Goal: Task Accomplishment & Management: Use online tool/utility

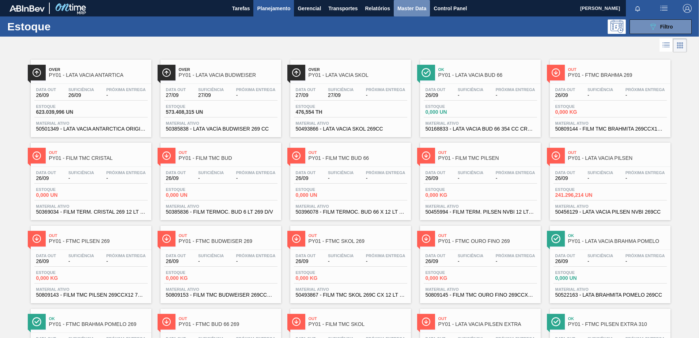
click at [410, 10] on span "Master Data" at bounding box center [412, 8] width 29 height 9
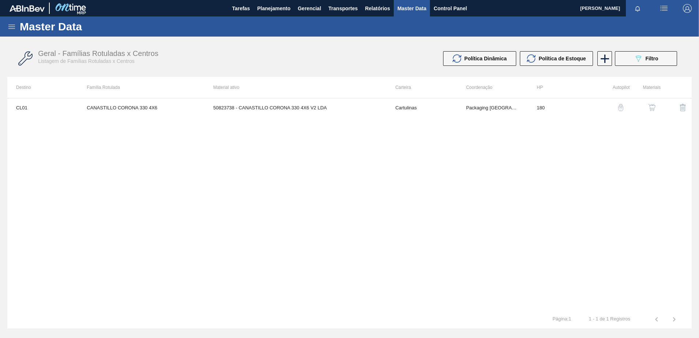
click at [15, 28] on icon at bounding box center [11, 26] width 9 height 9
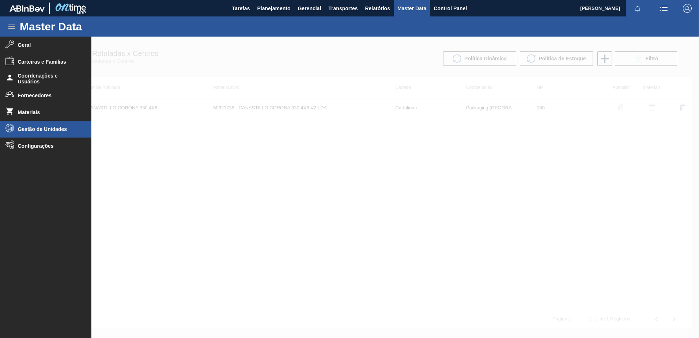
click at [36, 124] on li "Gestão de Unidades" at bounding box center [45, 129] width 91 height 17
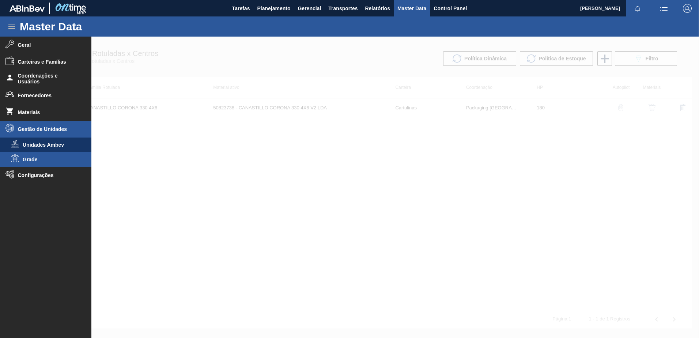
click at [38, 162] on span "Grade" at bounding box center [51, 160] width 56 height 6
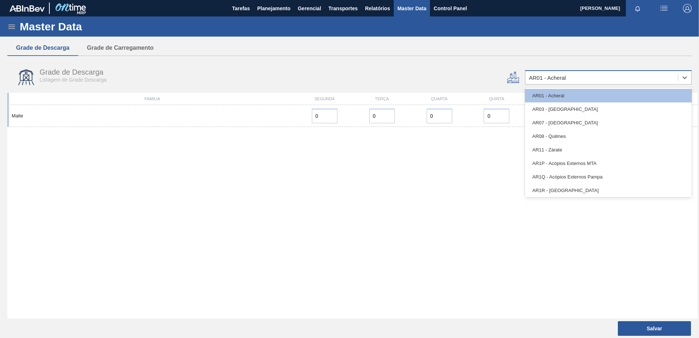
click at [674, 81] on div "AR01 - Acheral" at bounding box center [602, 77] width 153 height 11
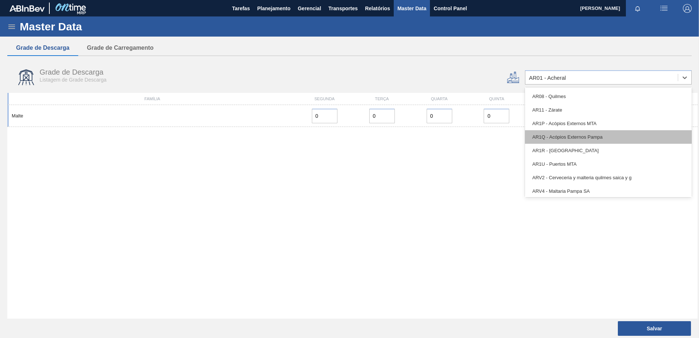
scroll to position [73, 0]
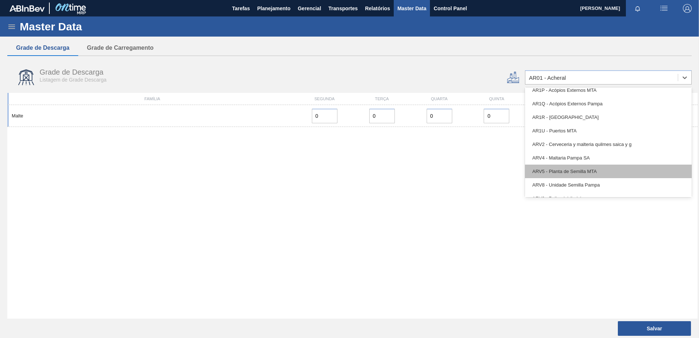
click at [571, 172] on div "ARV5 - Planta de Semilla MTA" at bounding box center [608, 172] width 167 height 14
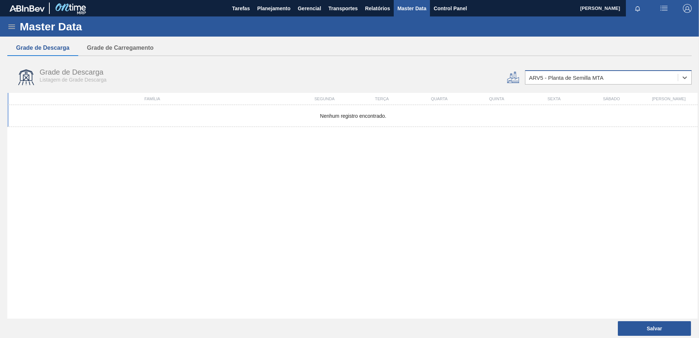
click at [606, 79] on div "ARV5 - Planta de Semilla MTA" at bounding box center [602, 77] width 153 height 11
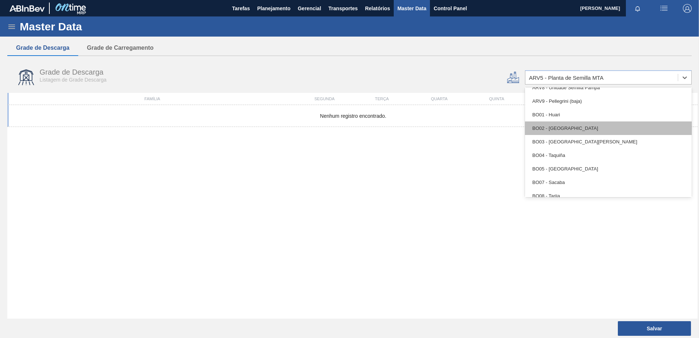
scroll to position [256, 0]
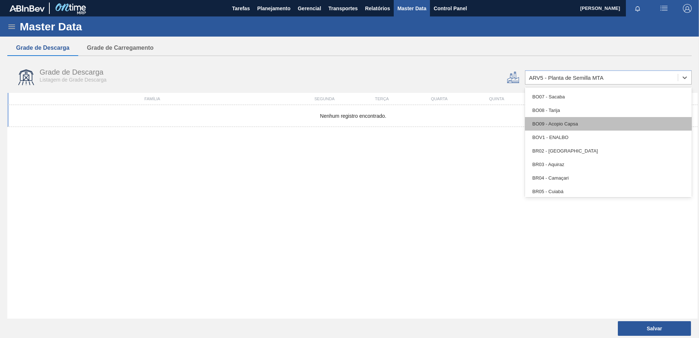
click at [554, 119] on div "BO09 - Acopio Capsa" at bounding box center [608, 124] width 167 height 14
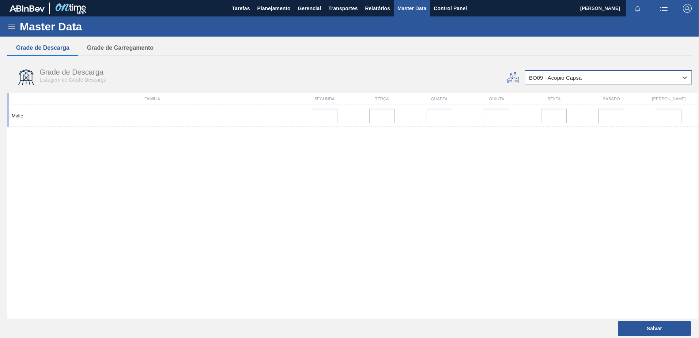
click at [609, 76] on div "BO09 - Acopio Capsa" at bounding box center [602, 77] width 153 height 11
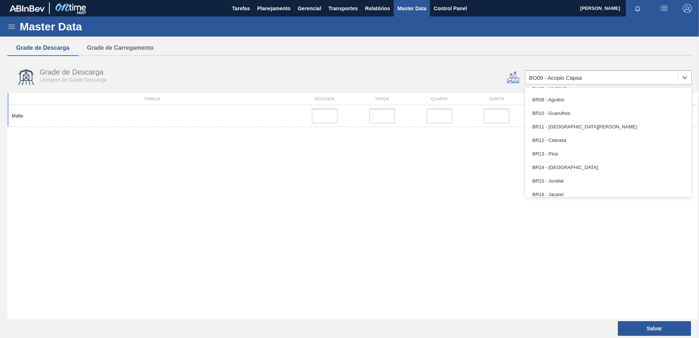
scroll to position [402, 0]
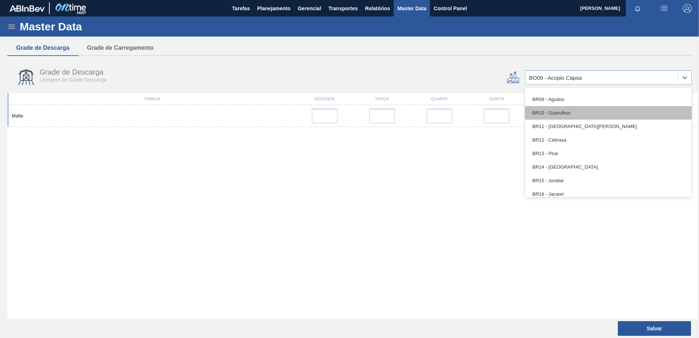
click at [568, 109] on div "BR10 - Guarulhos" at bounding box center [608, 113] width 167 height 14
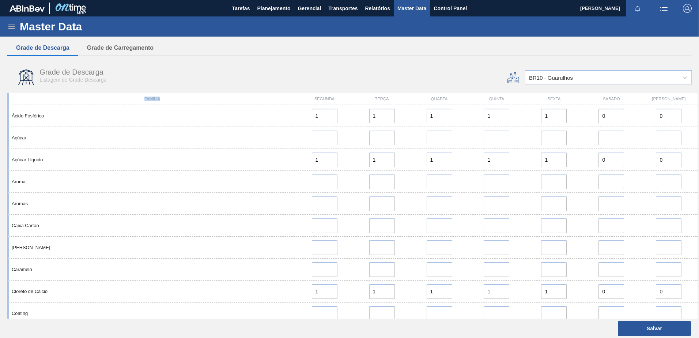
drag, startPoint x: 164, startPoint y: 99, endPoint x: 138, endPoint y: 98, distance: 25.6
click at [138, 98] on div "Família" at bounding box center [152, 99] width 287 height 4
click at [119, 49] on button "Grade de Carregamento" at bounding box center [120, 47] width 84 height 15
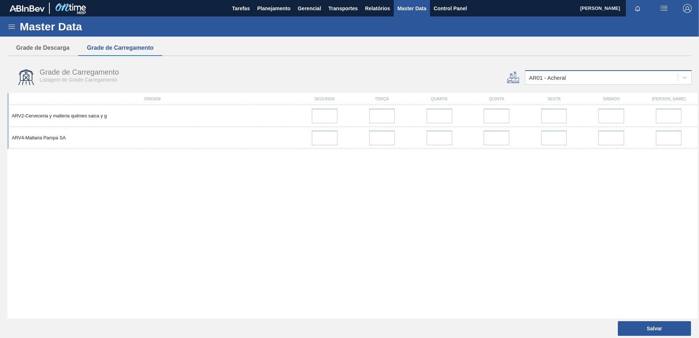
click at [582, 81] on div "AR01 - Acheral" at bounding box center [602, 77] width 153 height 11
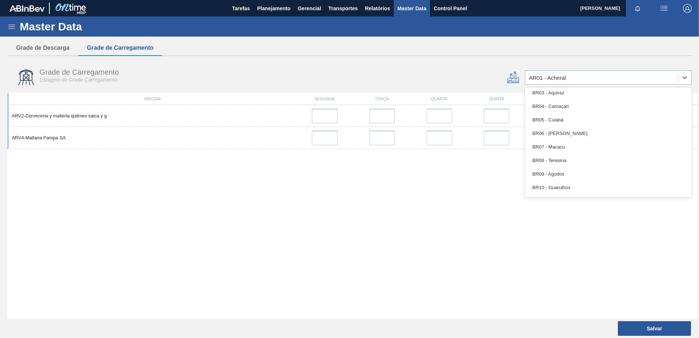
scroll to position [329, 0]
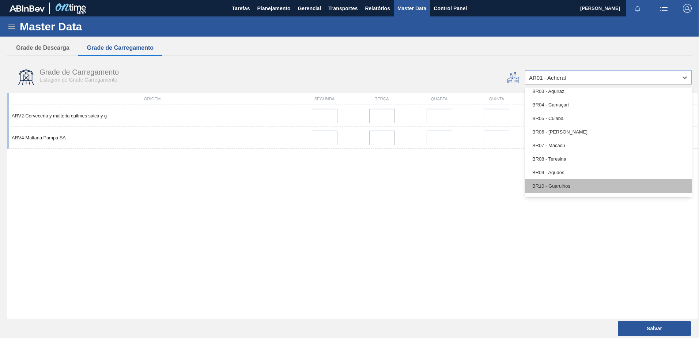
click at [561, 188] on div "BR10 - Guarulhos" at bounding box center [608, 186] width 167 height 14
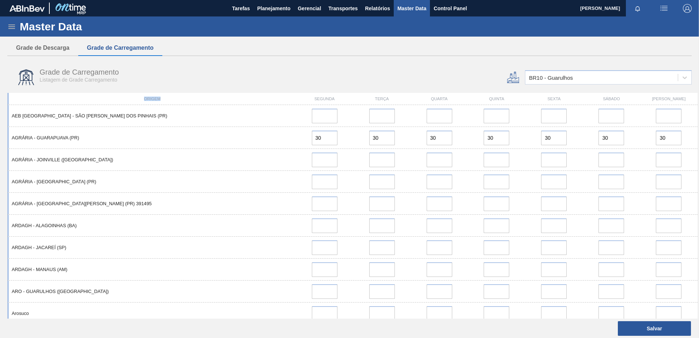
drag, startPoint x: 156, startPoint y: 100, endPoint x: 142, endPoint y: 100, distance: 13.9
click at [142, 100] on div "Origem" at bounding box center [152, 99] width 287 height 4
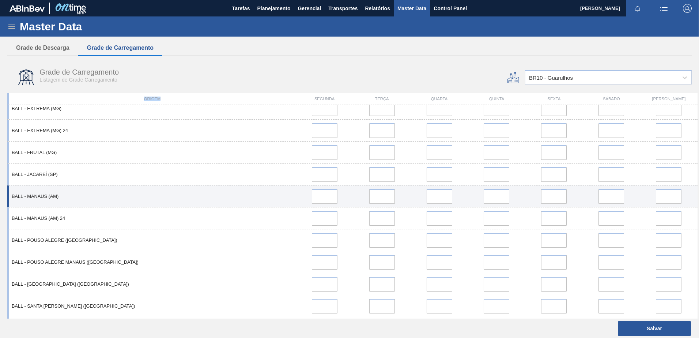
scroll to position [256, 0]
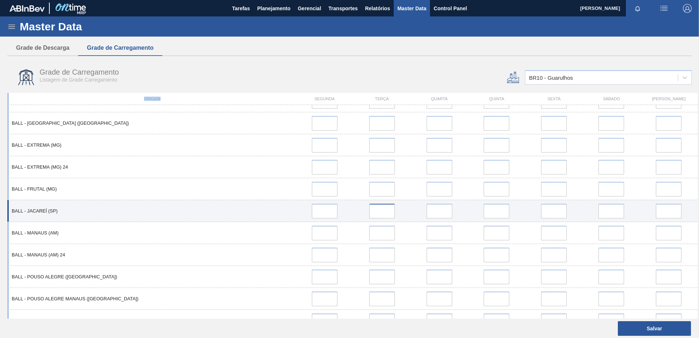
click at [388, 210] on input at bounding box center [382, 211] width 26 height 15
type input "10"
click at [443, 212] on input "error" at bounding box center [440, 211] width 26 height 15
type input "10"
click at [494, 212] on input "error" at bounding box center [497, 211] width 26 height 15
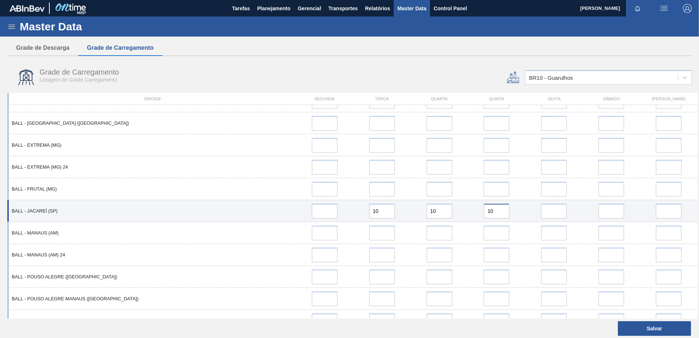
type input "10"
click at [556, 211] on input "error" at bounding box center [554, 211] width 26 height 15
type input "10"
click at [616, 213] on input "error" at bounding box center [612, 211] width 26 height 15
type input "10"
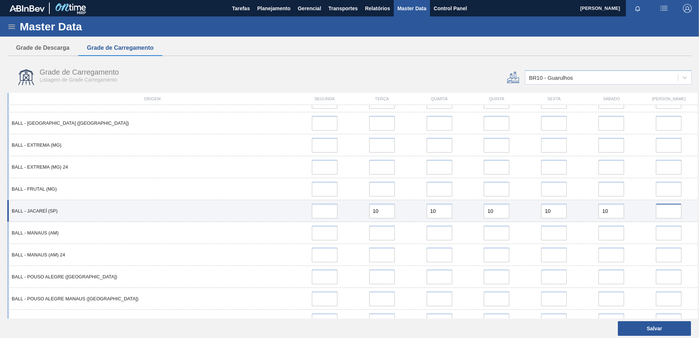
click at [668, 210] on input "error" at bounding box center [669, 211] width 26 height 15
type input "10"
click at [328, 204] on input "error" at bounding box center [325, 211] width 26 height 15
type input "10"
drag, startPoint x: 668, startPoint y: 212, endPoint x: 633, endPoint y: 210, distance: 35.2
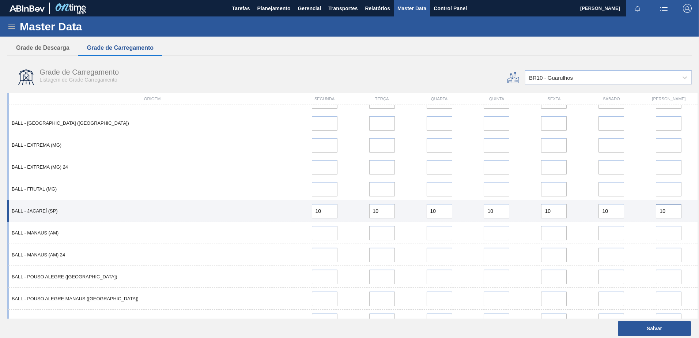
click at [633, 210] on div "BALL - JACAREÍ (SP) 10 10 10 10 10 10 10" at bounding box center [352, 211] width 691 height 22
type input "0"
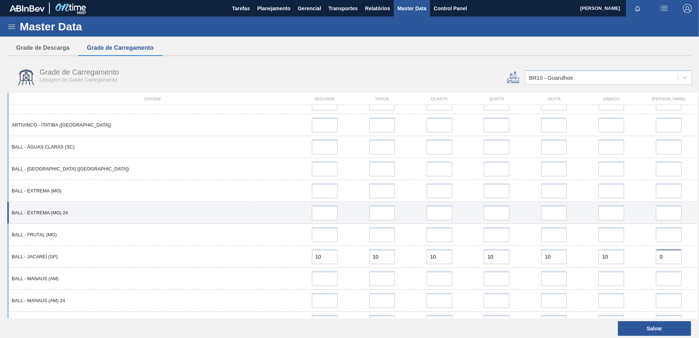
scroll to position [219, 0]
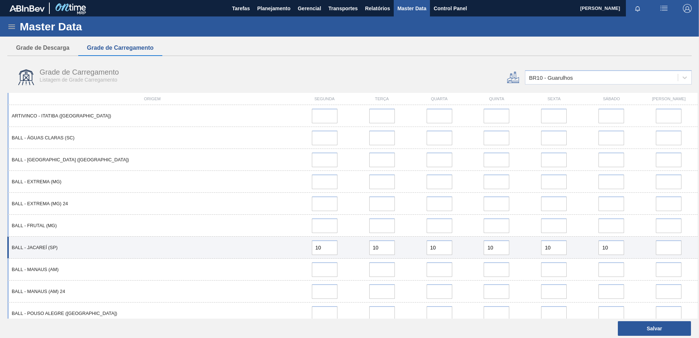
click at [575, 238] on div "BALL - JACAREÍ (SP) 10 10 10 10 10 10" at bounding box center [352, 248] width 691 height 22
drag, startPoint x: 609, startPoint y: 248, endPoint x: 586, endPoint y: 246, distance: 22.7
click at [590, 246] on div "10" at bounding box center [612, 247] width 52 height 15
drag, startPoint x: 547, startPoint y: 241, endPoint x: 528, endPoint y: 240, distance: 18.7
click at [529, 240] on div "10" at bounding box center [555, 247] width 52 height 15
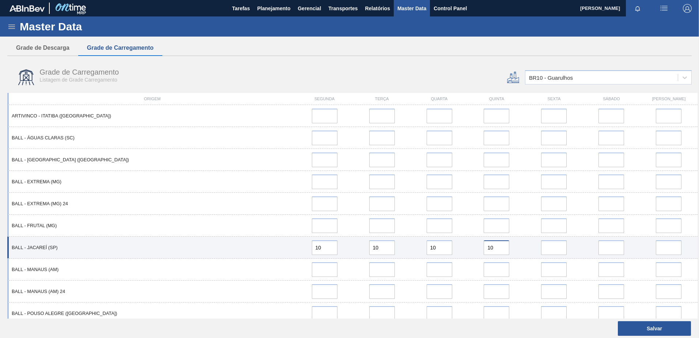
click at [468, 244] on div "10" at bounding box center [496, 247] width 57 height 15
drag, startPoint x: 424, startPoint y: 243, endPoint x: 417, endPoint y: 241, distance: 7.8
click at [417, 241] on div "10" at bounding box center [440, 247] width 52 height 15
drag, startPoint x: 380, startPoint y: 249, endPoint x: 349, endPoint y: 248, distance: 31.5
click at [357, 246] on div "10" at bounding box center [382, 247] width 52 height 15
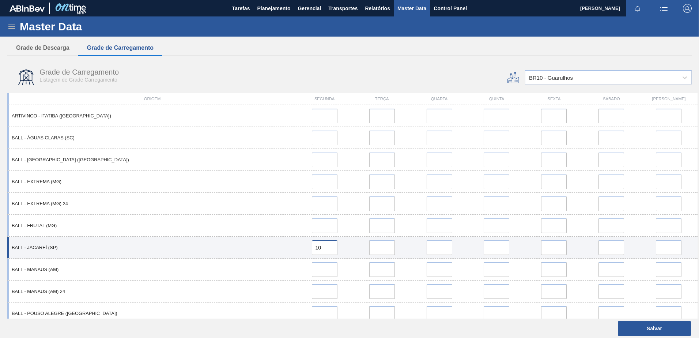
drag, startPoint x: 325, startPoint y: 250, endPoint x: 295, endPoint y: 245, distance: 30.8
click at [300, 246] on div "10" at bounding box center [325, 247] width 52 height 15
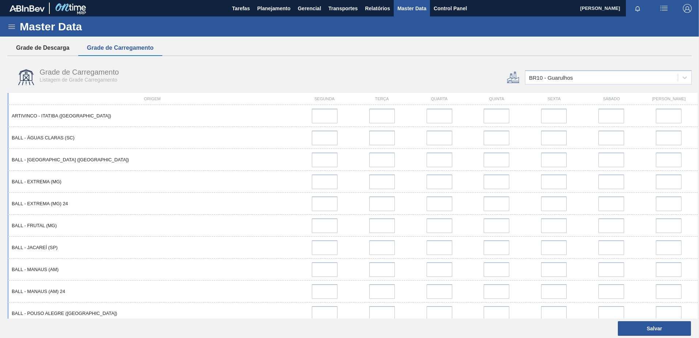
click at [40, 50] on button "Grade de Descarga" at bounding box center [42, 47] width 71 height 15
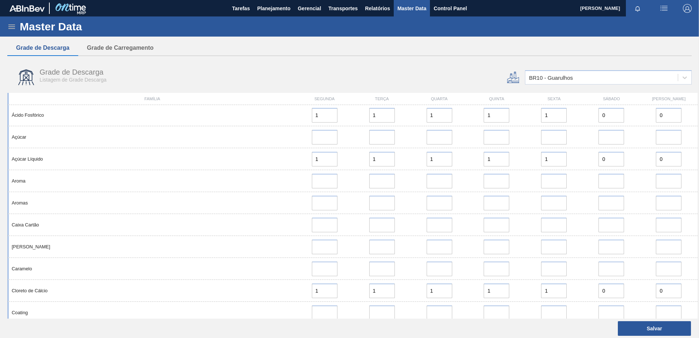
scroll to position [0, 0]
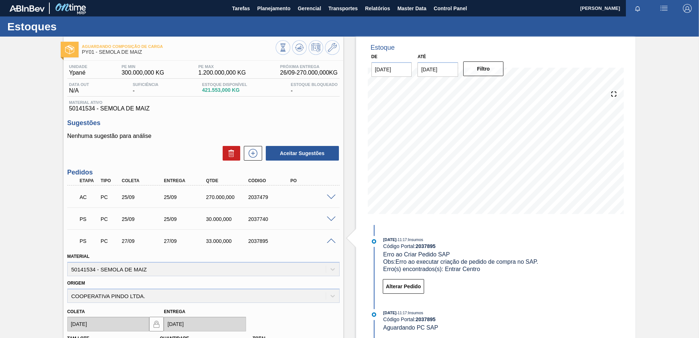
scroll to position [4, 0]
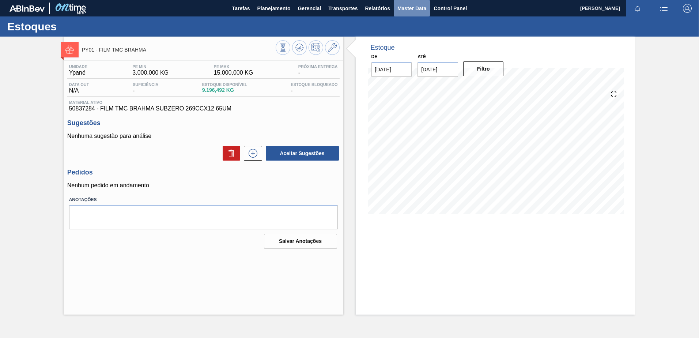
click at [419, 5] on span "Master Data" at bounding box center [412, 8] width 29 height 9
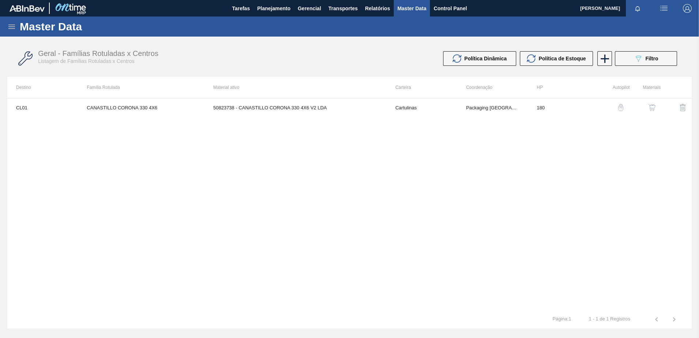
click at [10, 21] on div "Master Data" at bounding box center [349, 26] width 699 height 20
click at [12, 28] on icon at bounding box center [11, 26] width 9 height 9
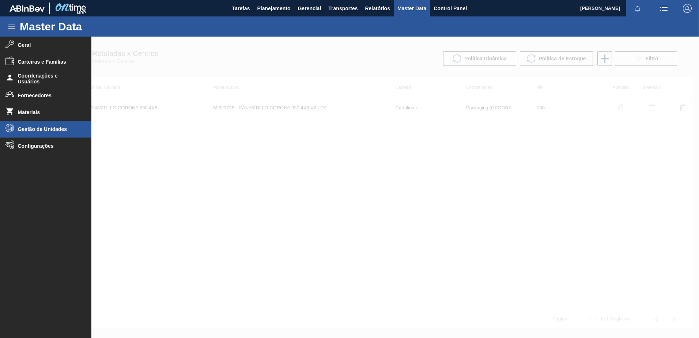
click at [46, 131] on span "Gestão de Unidades" at bounding box center [48, 129] width 60 height 6
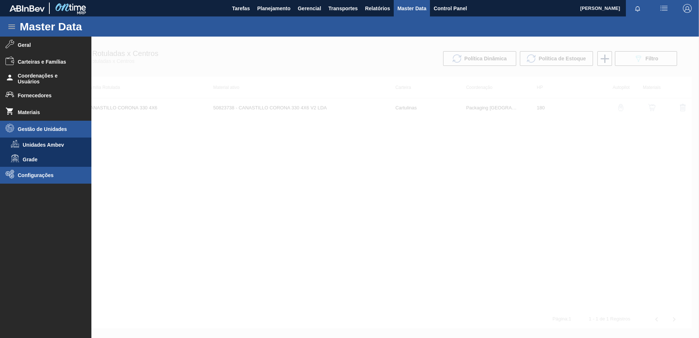
click at [37, 168] on li "Configurações" at bounding box center [45, 175] width 91 height 17
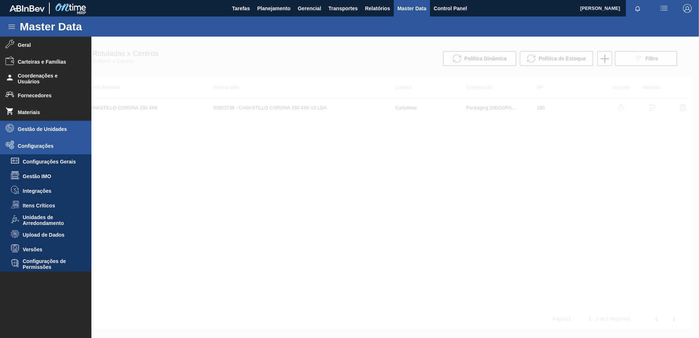
click at [44, 126] on li "Gestão de Unidades" at bounding box center [45, 129] width 91 height 17
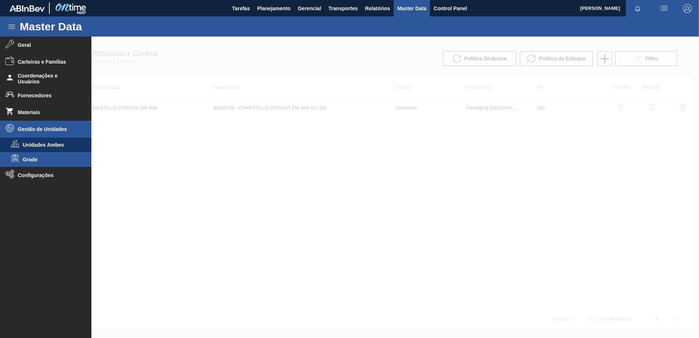
click at [41, 159] on span "Grade" at bounding box center [51, 160] width 56 height 6
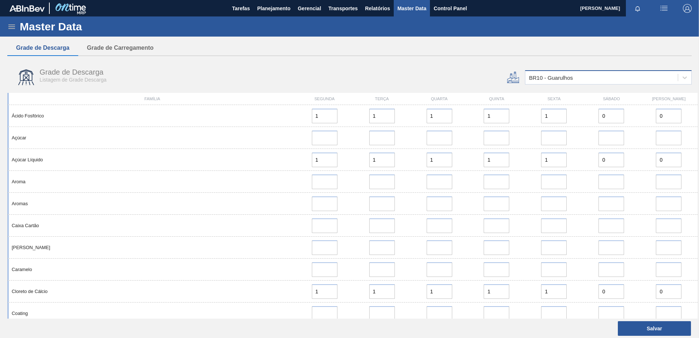
click at [593, 78] on div "BR10 - Guarulhos" at bounding box center [602, 77] width 153 height 11
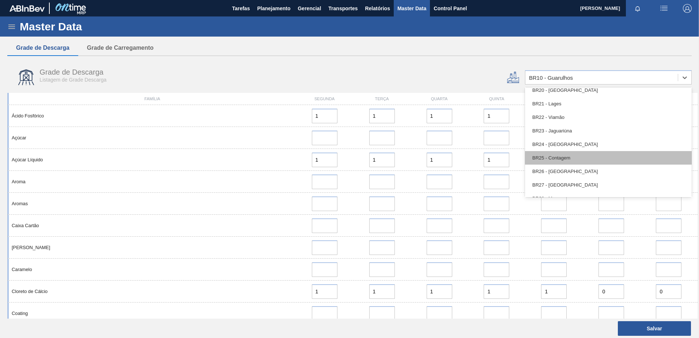
scroll to position [549, 0]
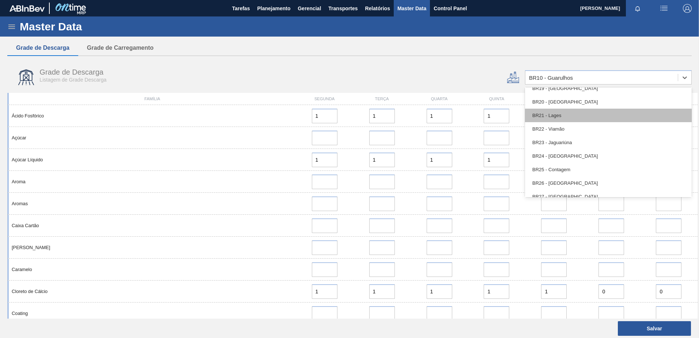
click at [564, 114] on div "BR21 - Lages" at bounding box center [608, 116] width 167 height 14
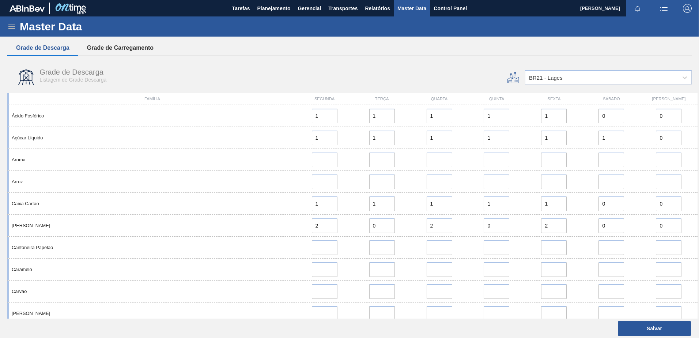
click at [119, 45] on button "Grade de Carregamento" at bounding box center [120, 47] width 84 height 15
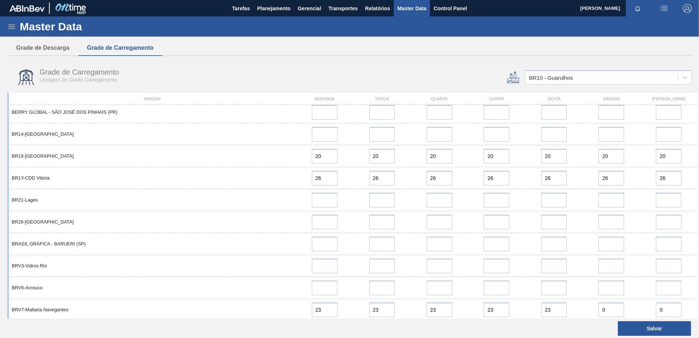
scroll to position [657, 0]
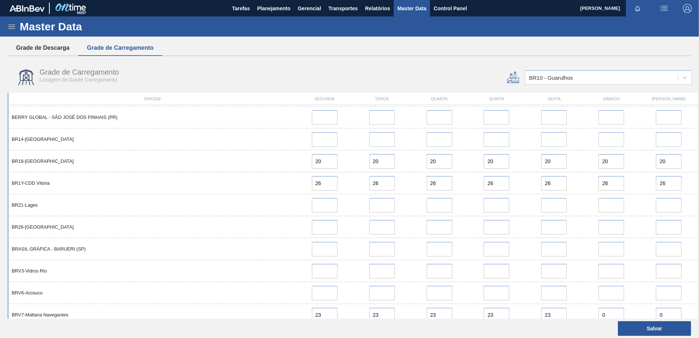
click at [65, 49] on button "Grade de Descarga" at bounding box center [42, 47] width 71 height 15
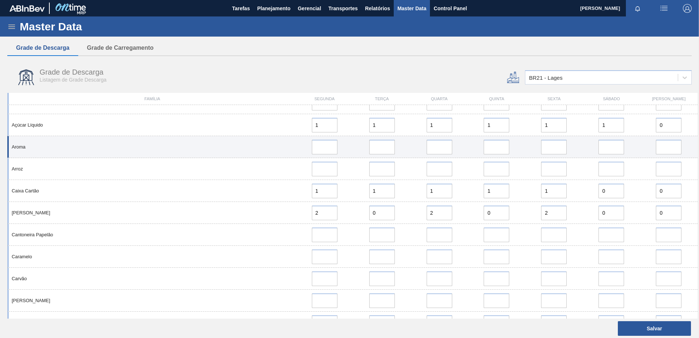
scroll to position [0, 0]
